Goal: Find specific page/section: Find specific page/section

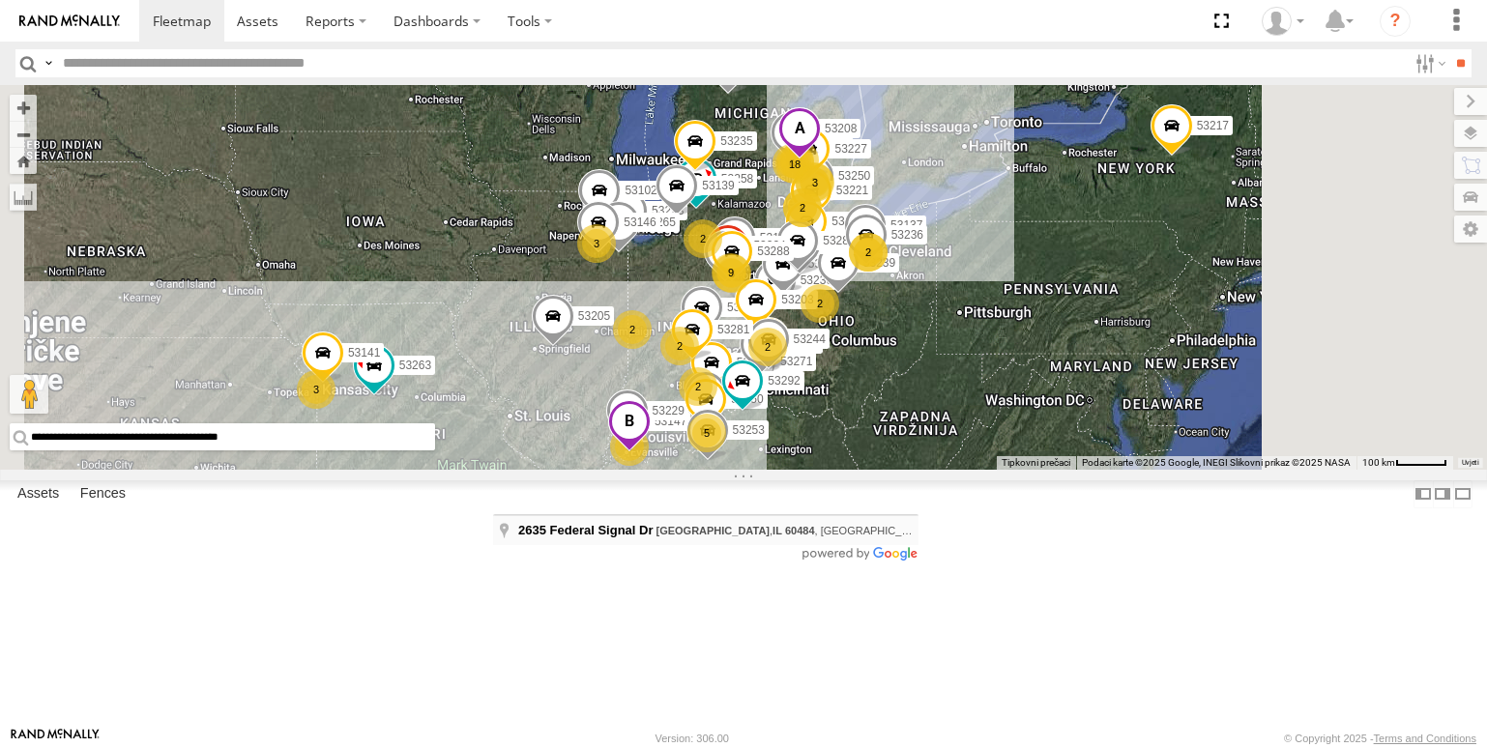
type input "**********"
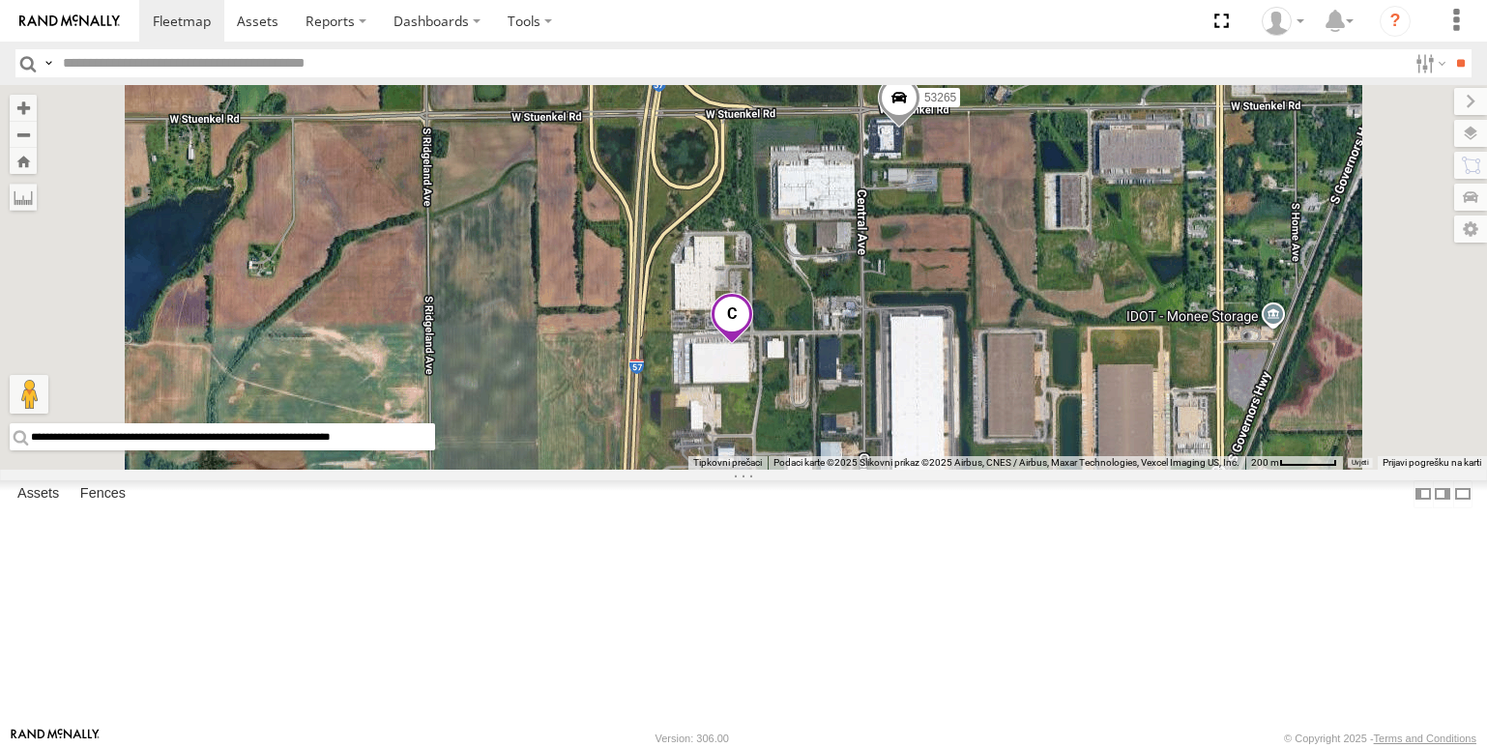
click at [921, 130] on span at bounding box center [899, 103] width 43 height 52
click at [925, 107] on label at bounding box center [907, 101] width 38 height 14
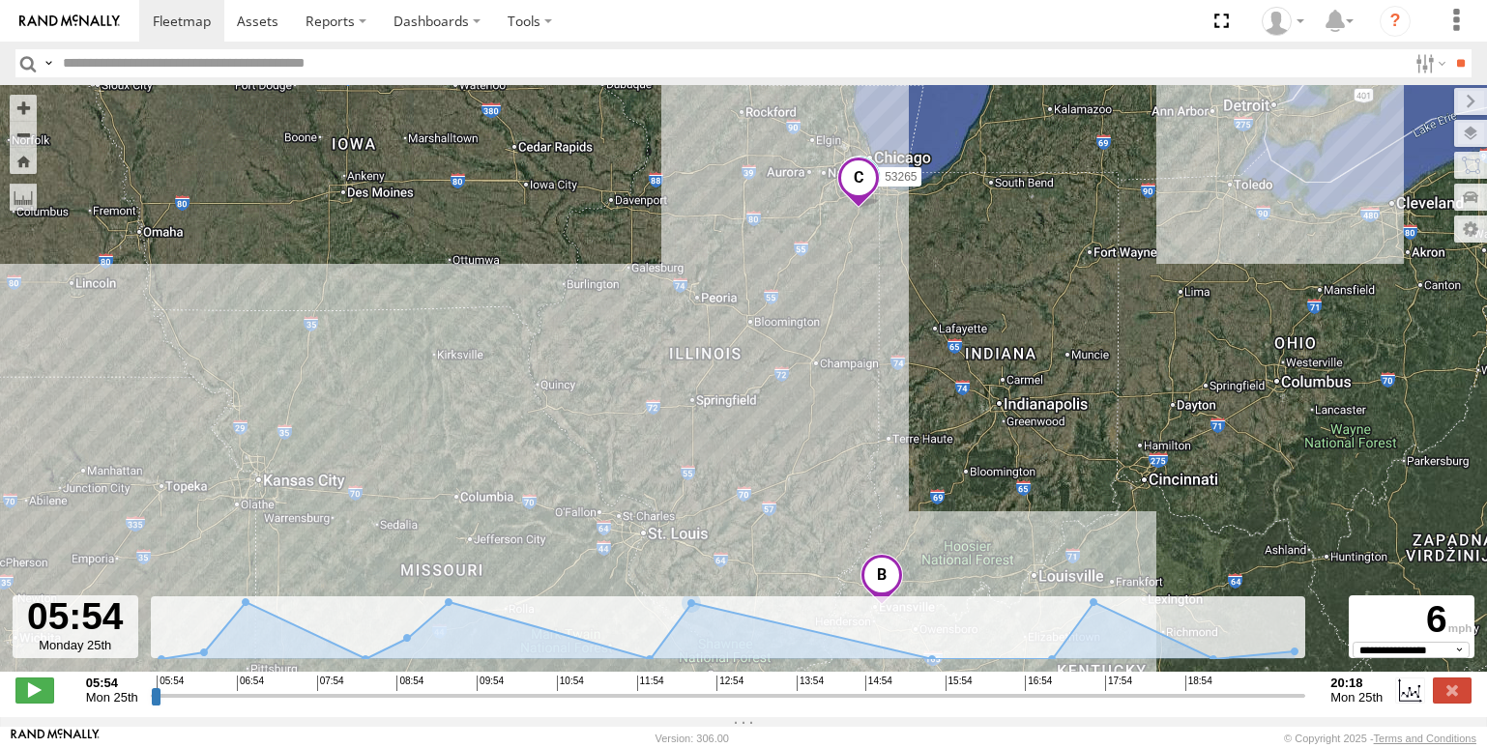
drag, startPoint x: 808, startPoint y: 572, endPoint x: 822, endPoint y: 542, distance: 32.9
click at [822, 542] on div "53265" at bounding box center [743, 388] width 1487 height 607
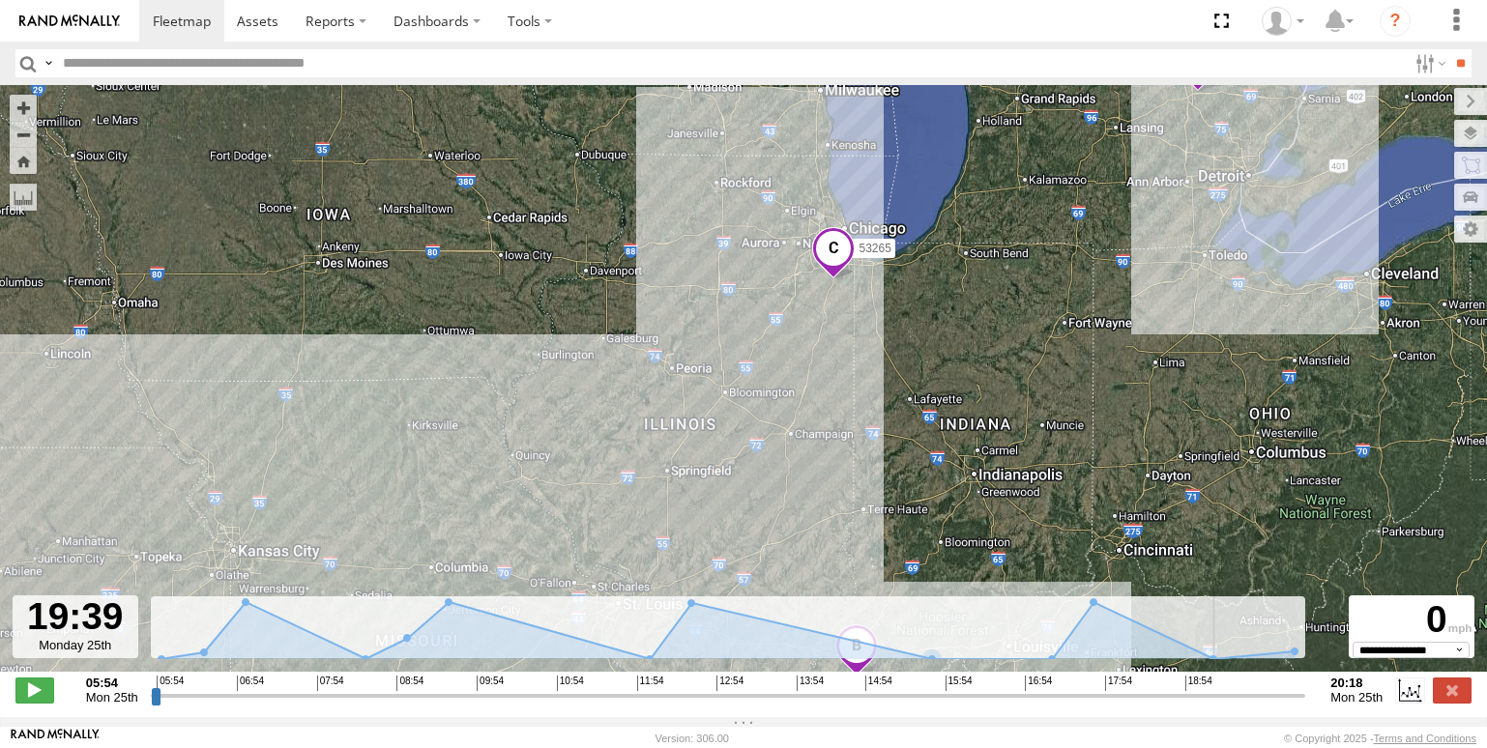
drag, startPoint x: 155, startPoint y: 703, endPoint x: 1247, endPoint y: 692, distance: 1092.7
click at [1247, 692] on input "range" at bounding box center [728, 696] width 1155 height 18
drag, startPoint x: 1205, startPoint y: 705, endPoint x: 1431, endPoint y: 702, distance: 226.3
click at [1306, 702] on input "range" at bounding box center [728, 696] width 1155 height 18
click at [1454, 101] on label at bounding box center [1470, 101] width 33 height 27
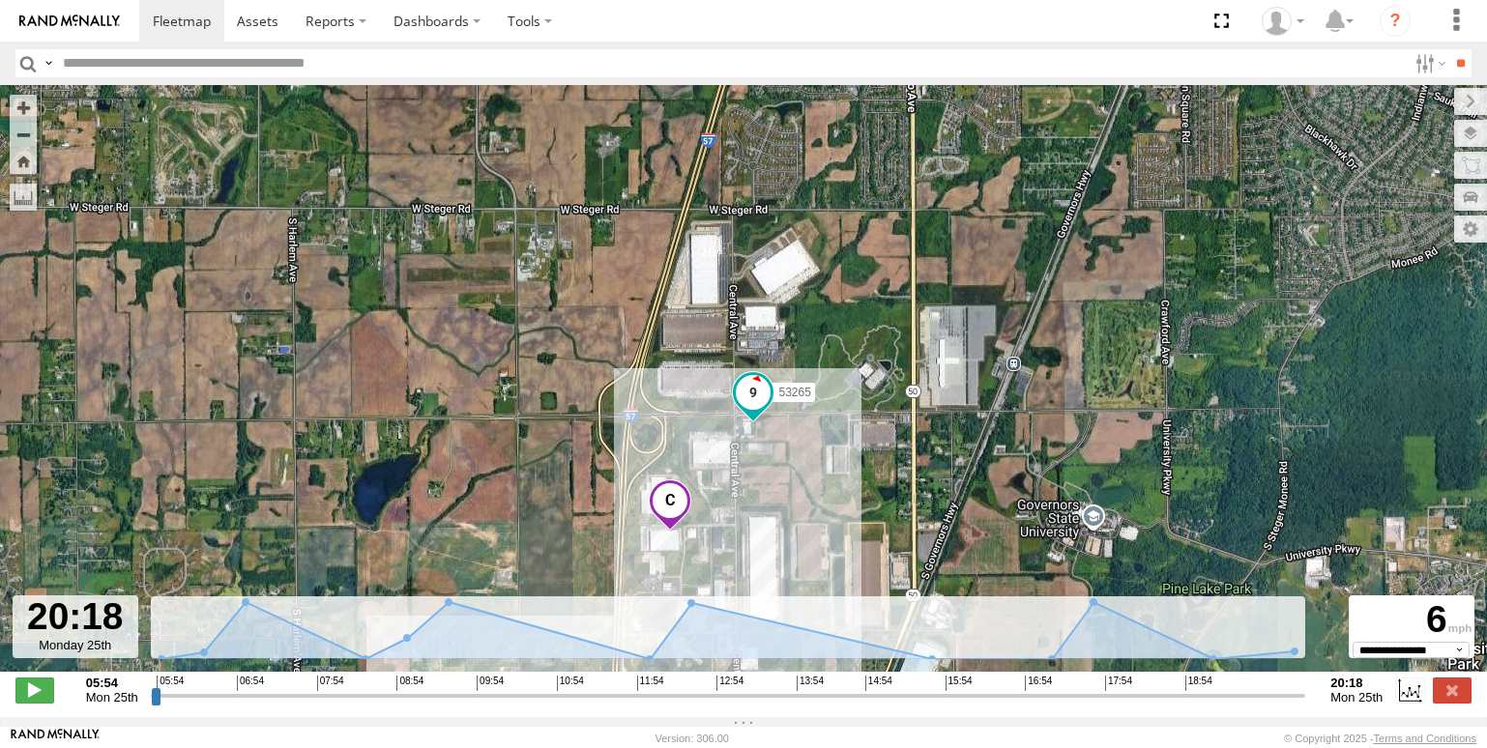
click at [1303, 705] on input "range" at bounding box center [728, 696] width 1155 height 18
type input "**********"
drag, startPoint x: 1298, startPoint y: 708, endPoint x: 1334, endPoint y: 698, distance: 38.0
click at [1306, 698] on input "range" at bounding box center [728, 696] width 1155 height 18
click at [74, 25] on img at bounding box center [69, 22] width 101 height 14
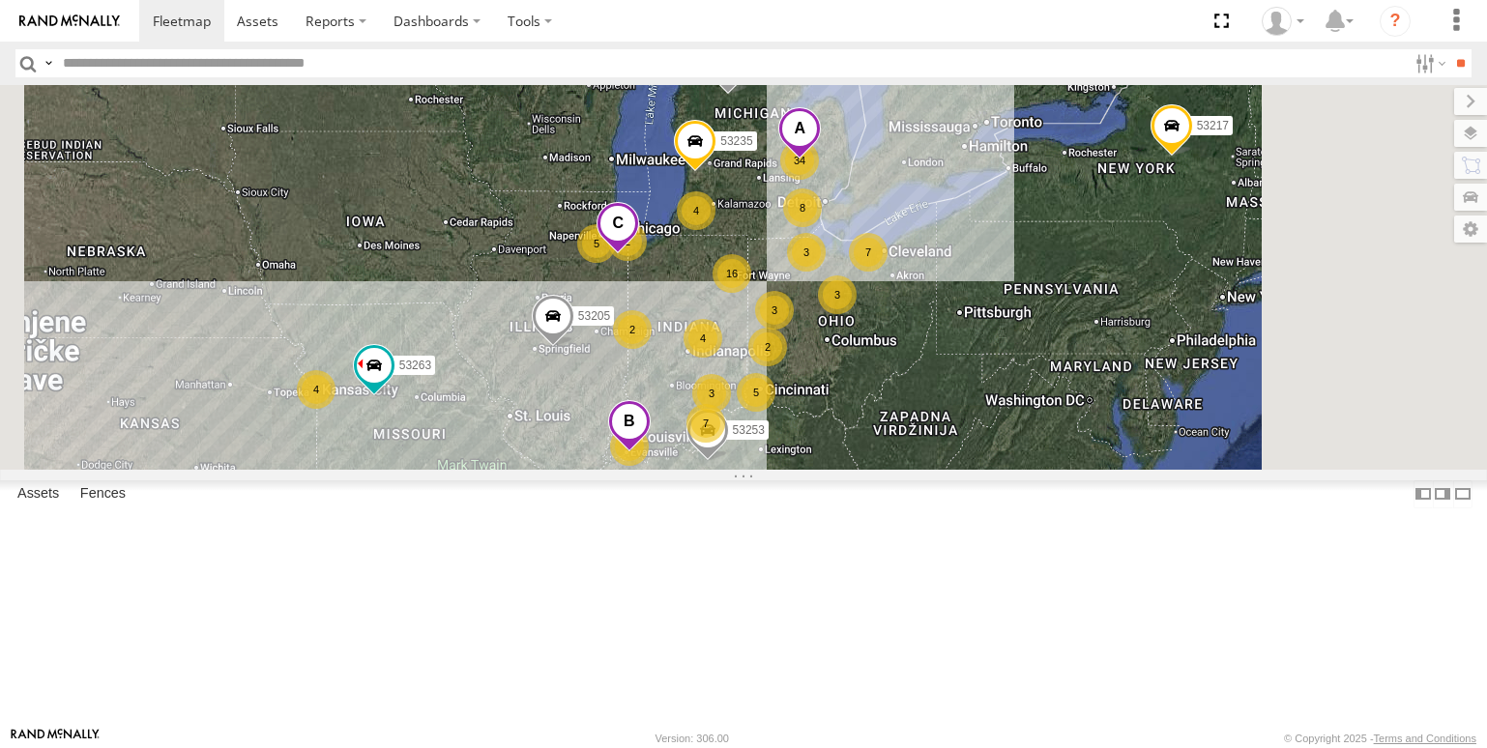
click at [821, 161] on span at bounding box center [799, 134] width 43 height 52
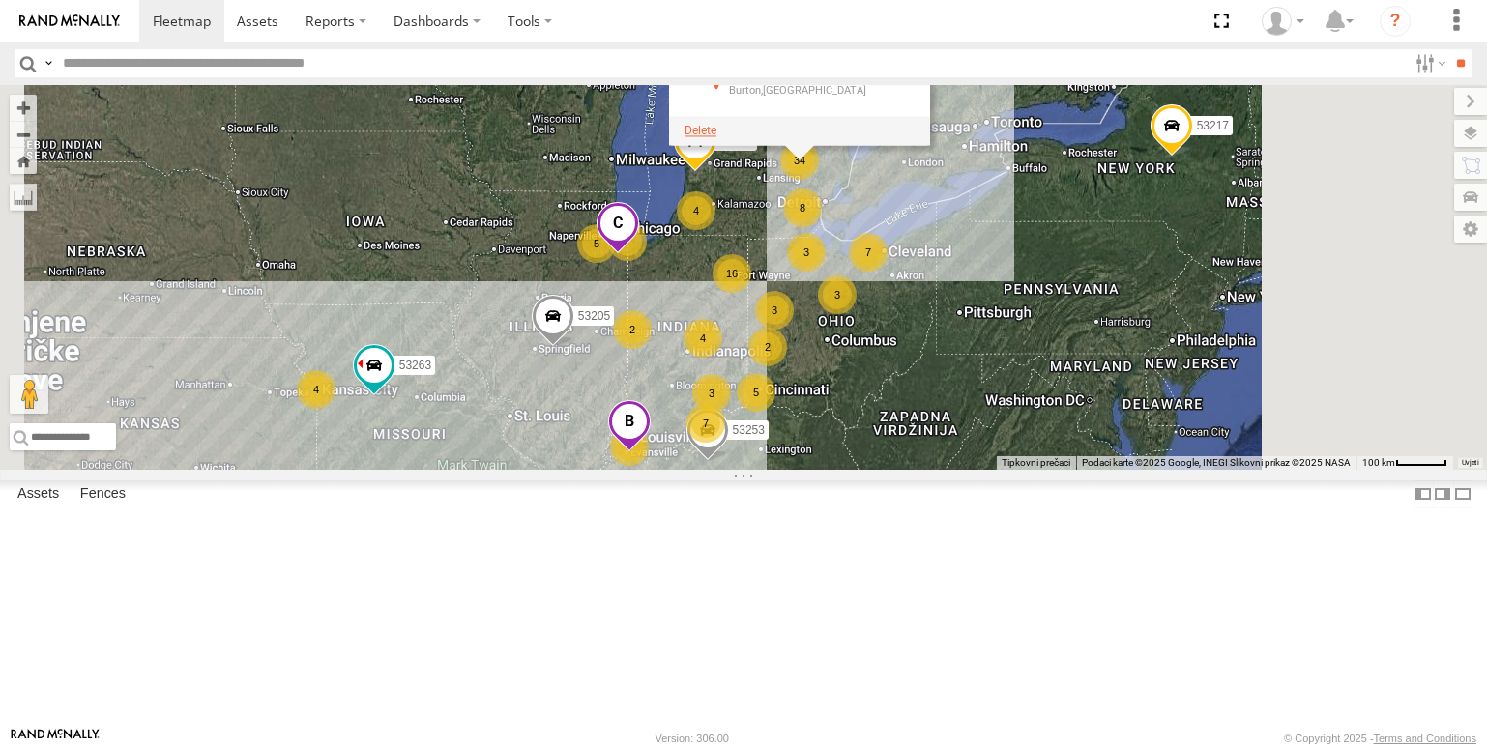
click at [716, 137] on span at bounding box center [701, 131] width 32 height 14
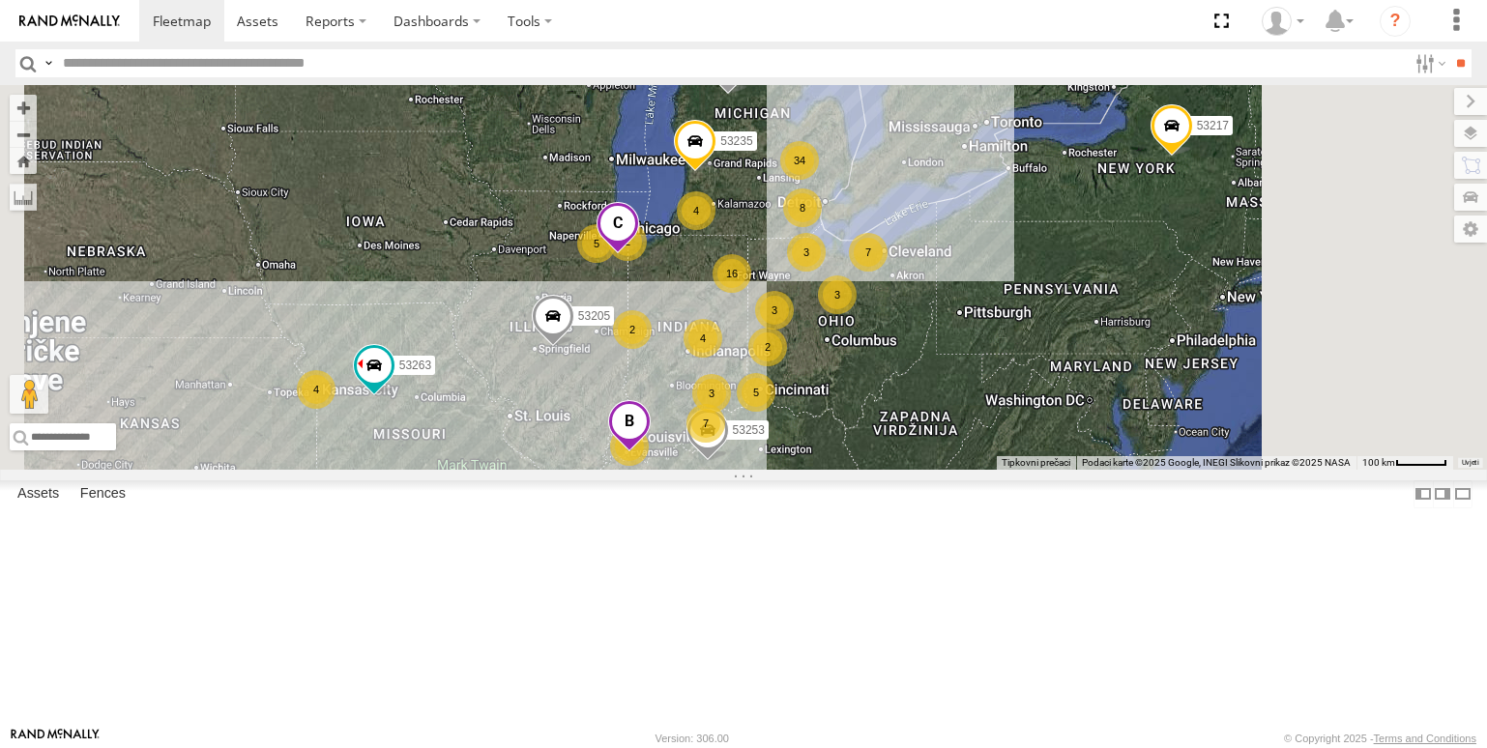
click at [639, 254] on span at bounding box center [618, 228] width 43 height 52
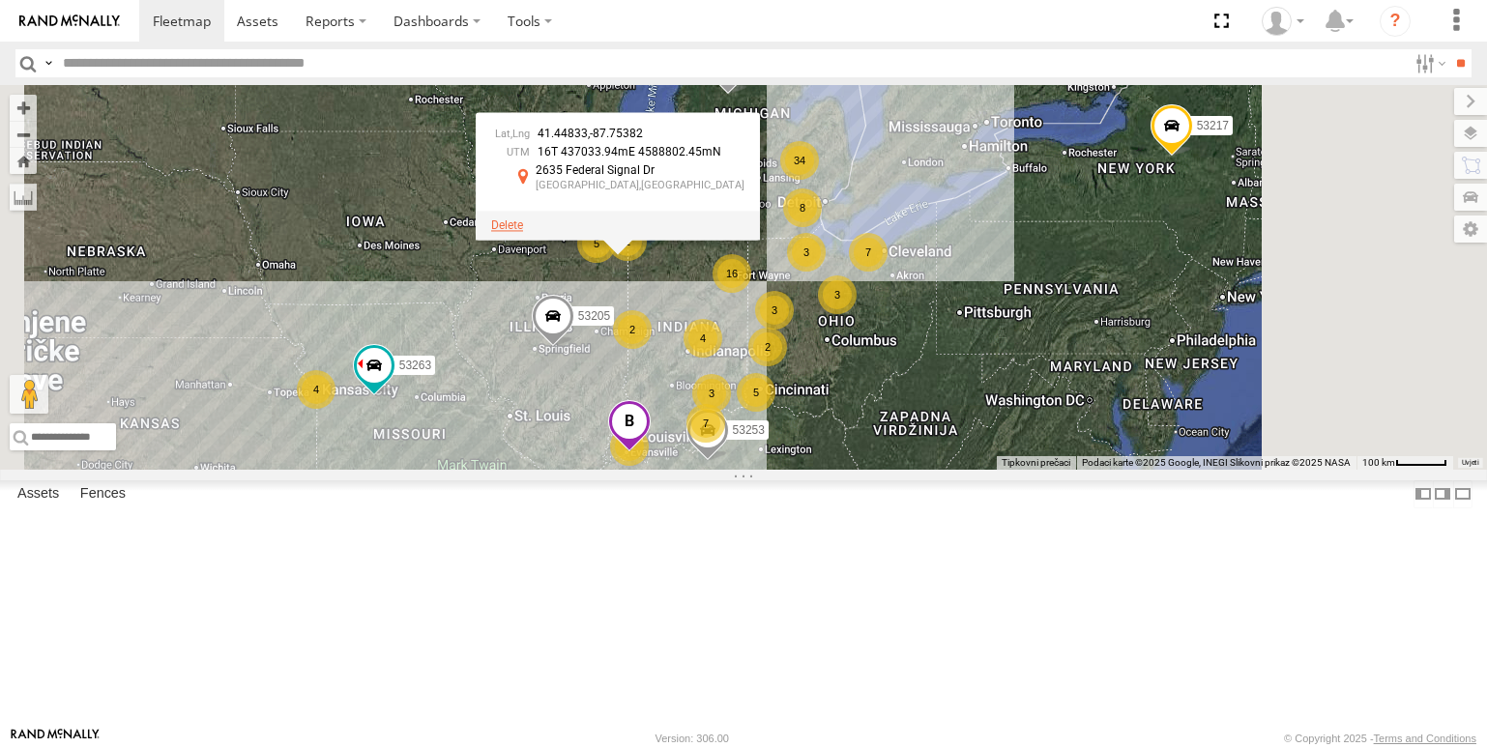
click at [523, 232] on span at bounding box center [507, 226] width 32 height 14
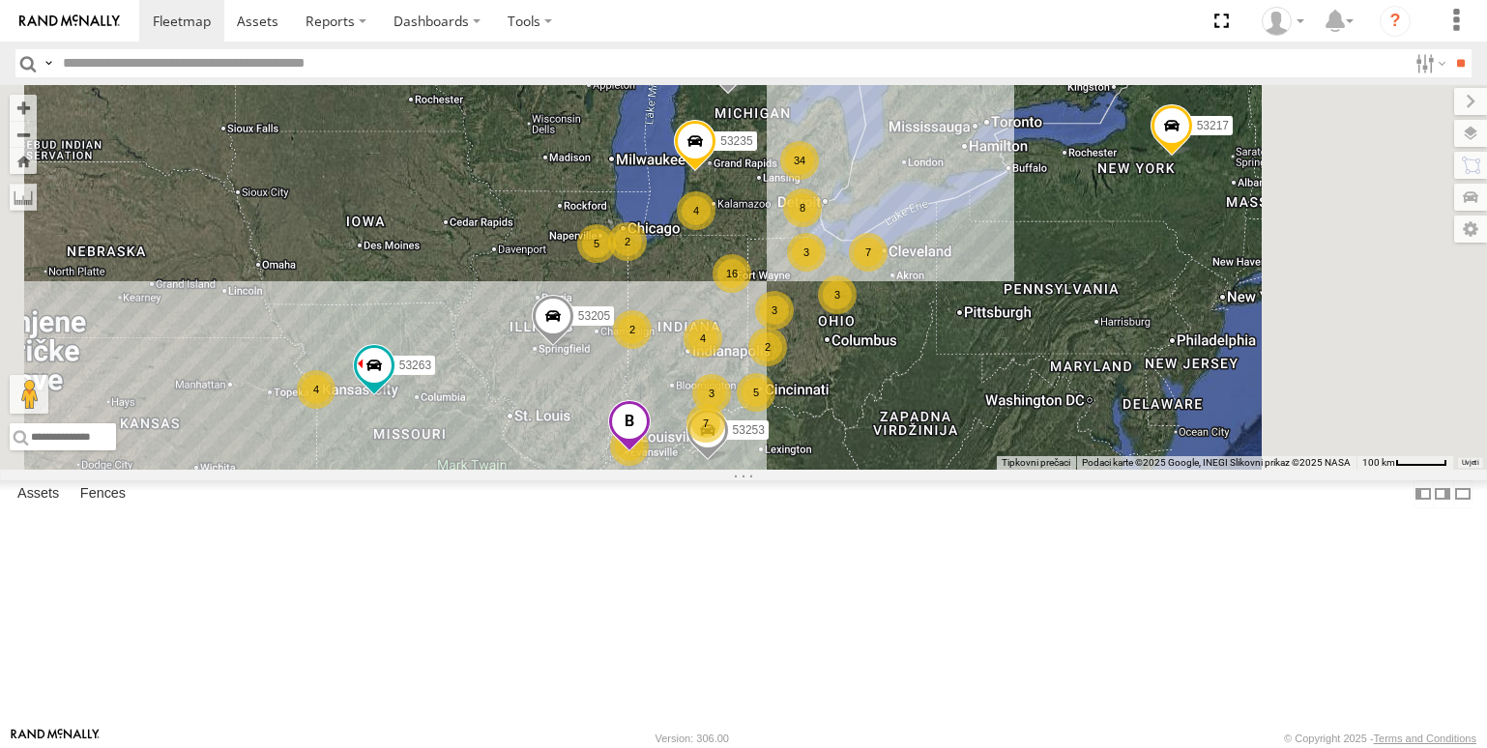
click at [651, 453] on span at bounding box center [629, 426] width 43 height 52
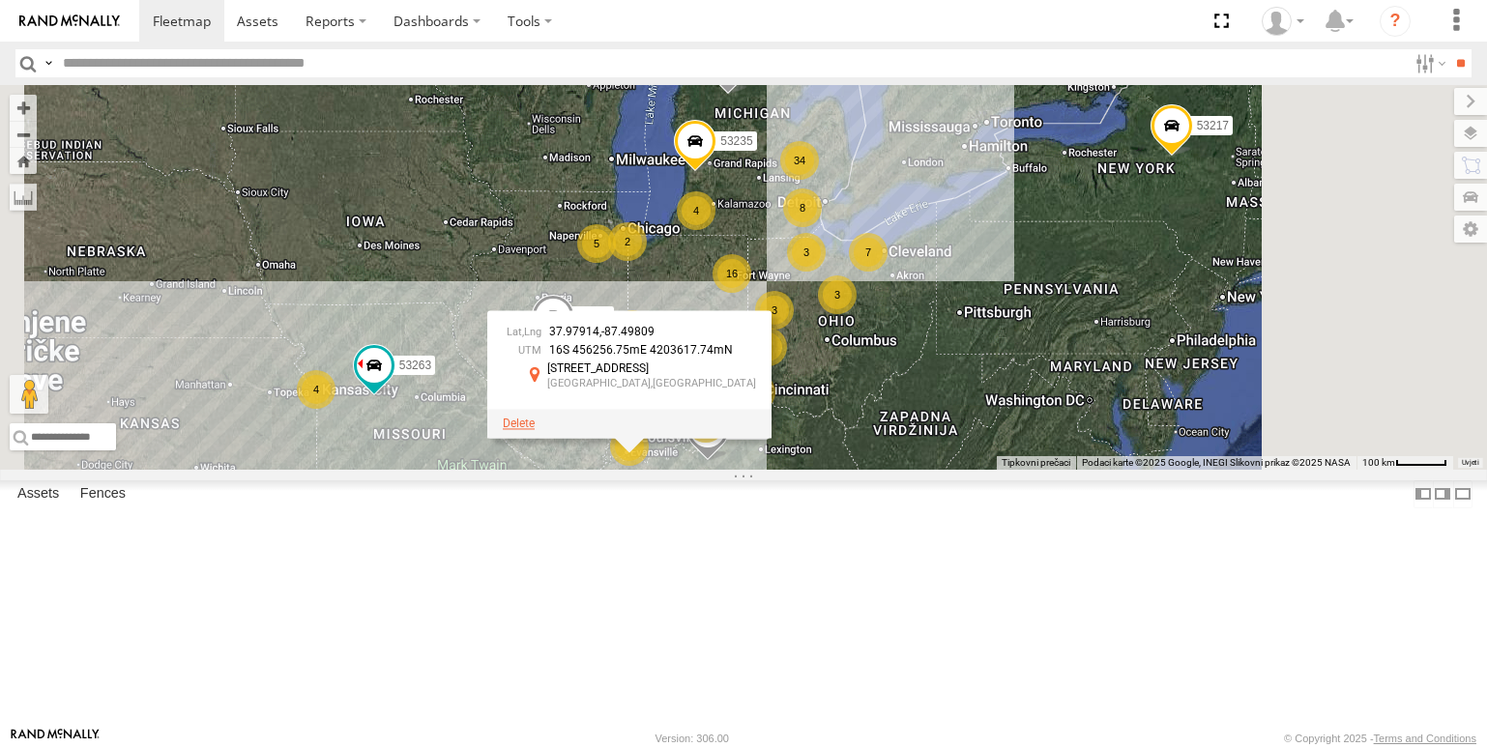
click at [535, 430] on span at bounding box center [519, 424] width 32 height 14
